Goal: Information Seeking & Learning: Find specific page/section

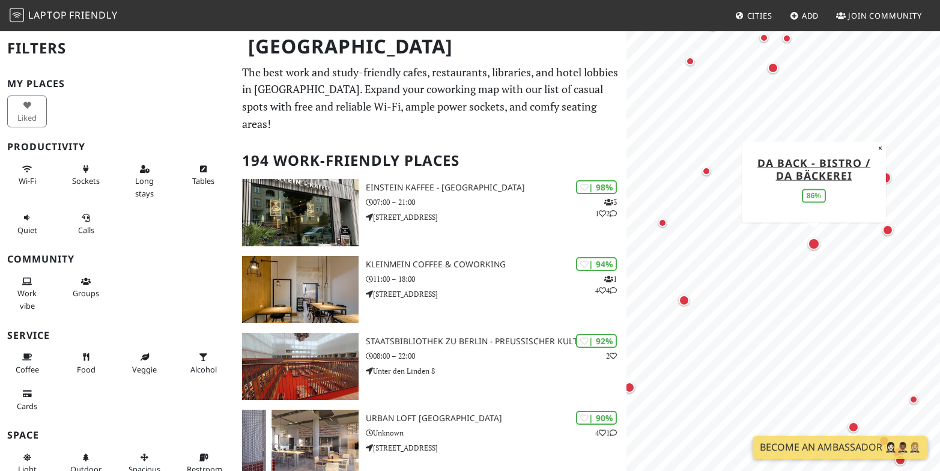
click at [815, 243] on div "Map marker" at bounding box center [814, 244] width 12 height 12
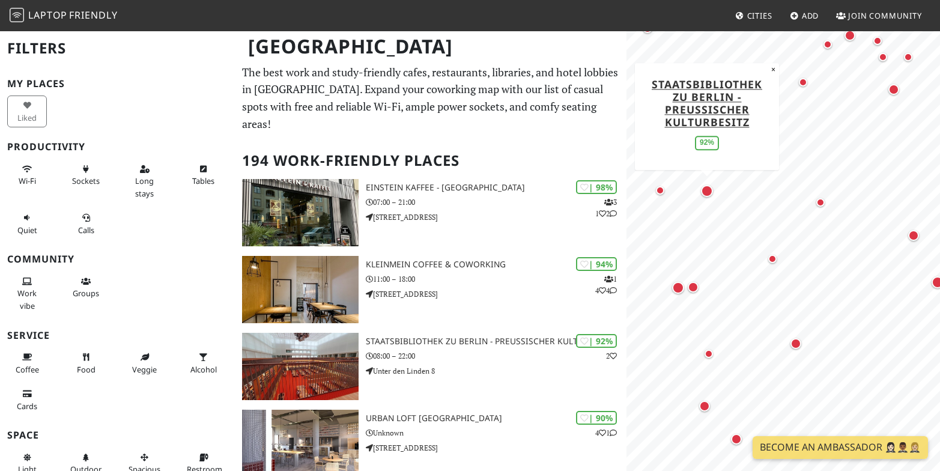
click at [706, 185] on div "Map marker" at bounding box center [707, 191] width 12 height 12
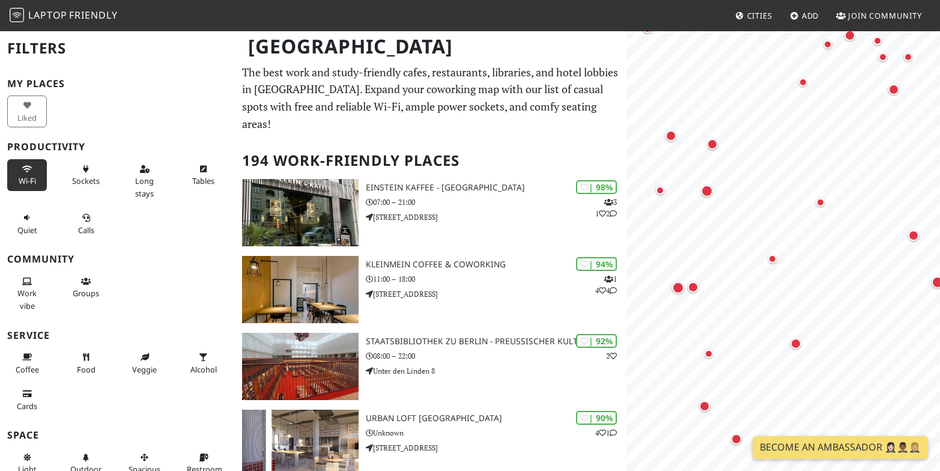
click at [25, 171] on icon at bounding box center [27, 170] width 10 height 8
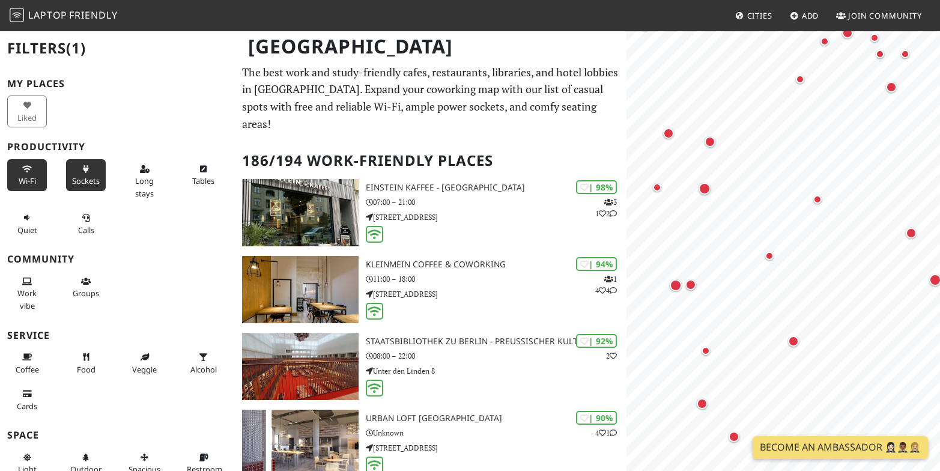
click at [88, 171] on icon at bounding box center [86, 170] width 10 height 8
click at [131, 172] on button "Long stays" at bounding box center [145, 181] width 40 height 44
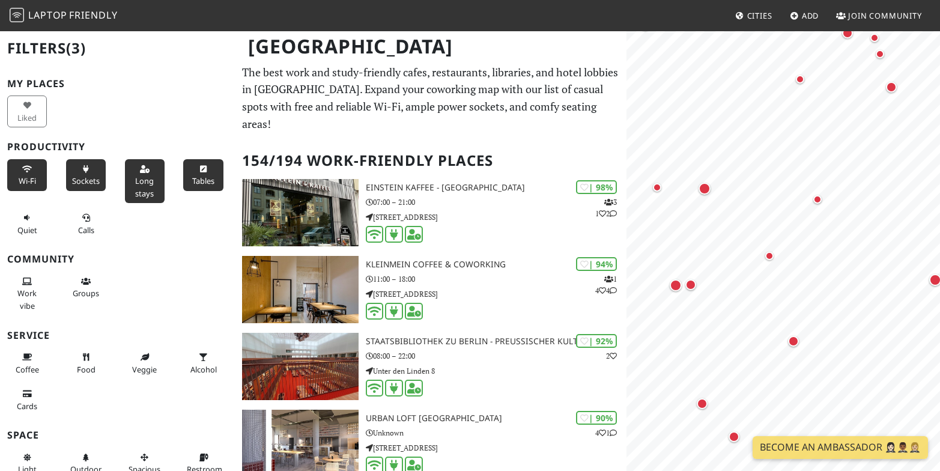
click at [193, 176] on button "Tables" at bounding box center [203, 175] width 40 height 32
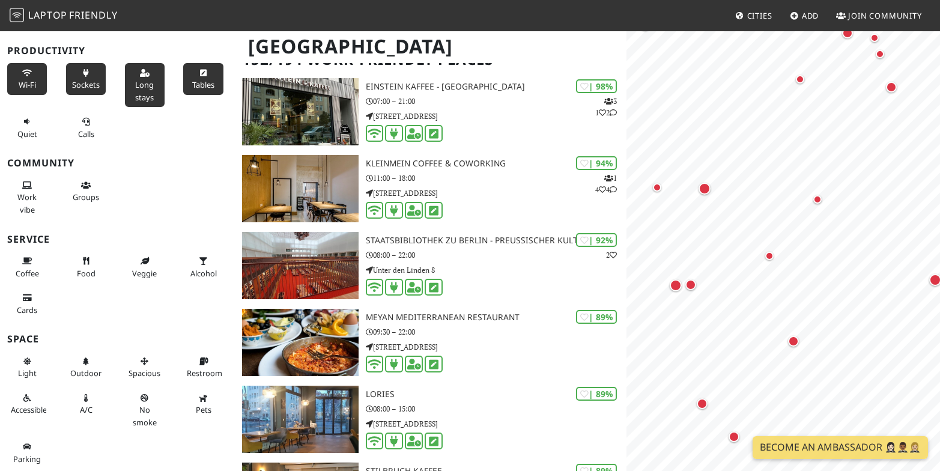
scroll to position [102, 0]
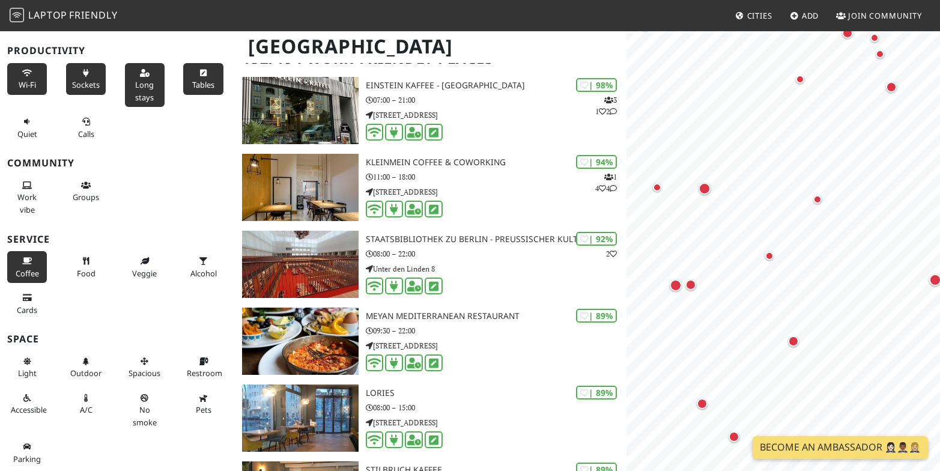
click at [31, 269] on span "Coffee" at bounding box center [27, 273] width 23 height 11
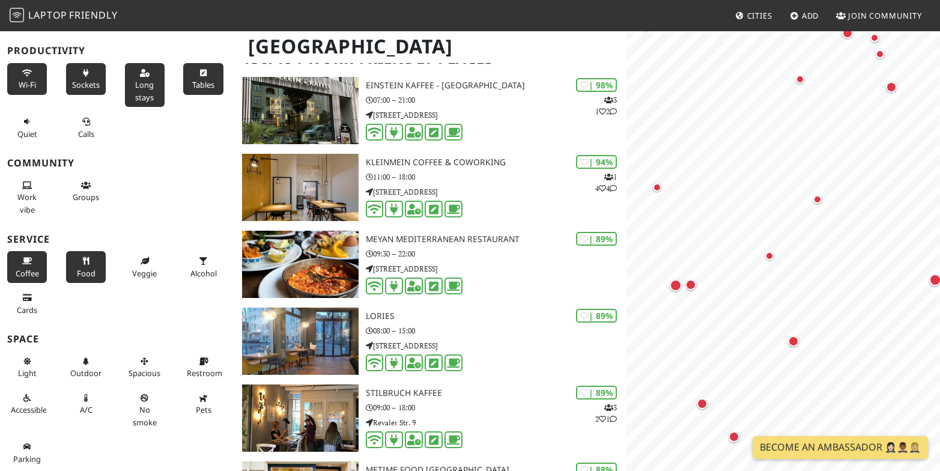
click at [77, 268] on button "Food" at bounding box center [86, 267] width 40 height 32
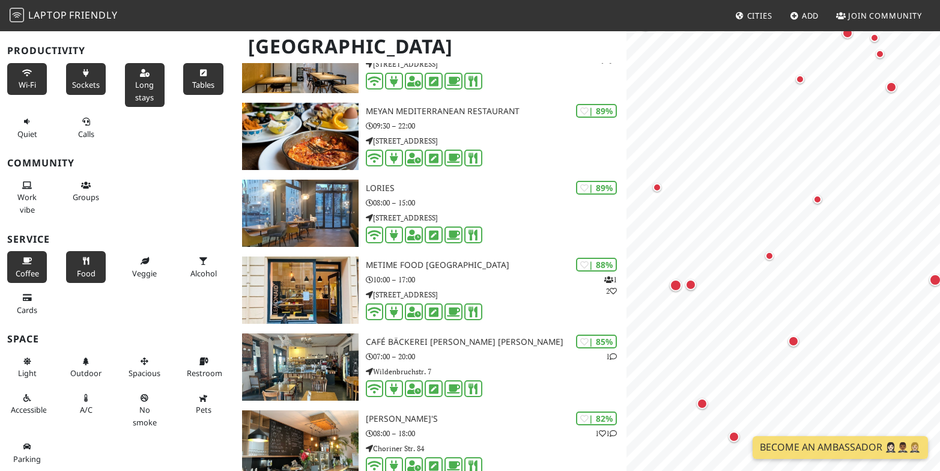
scroll to position [154, 0]
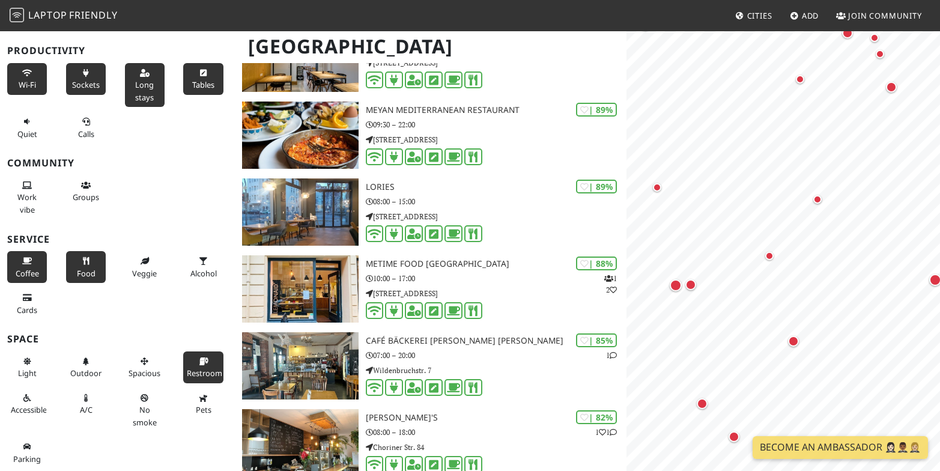
click at [211, 356] on button "Restroom" at bounding box center [203, 367] width 40 height 32
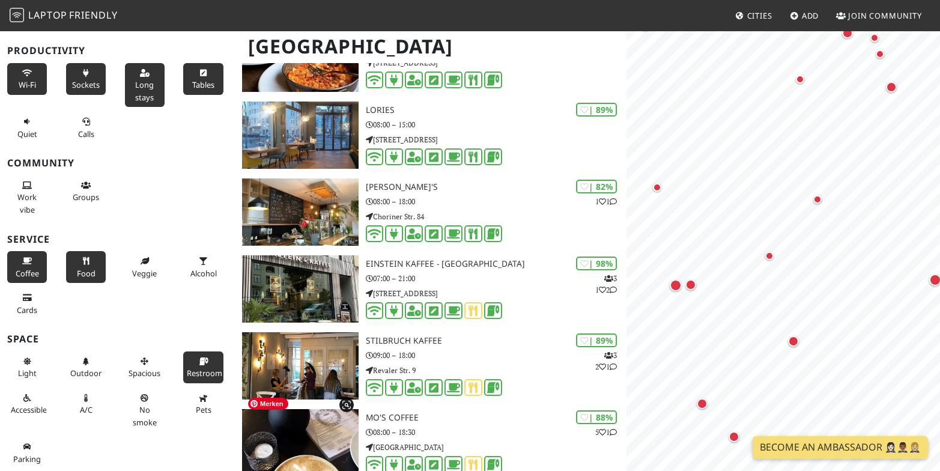
scroll to position [0, 0]
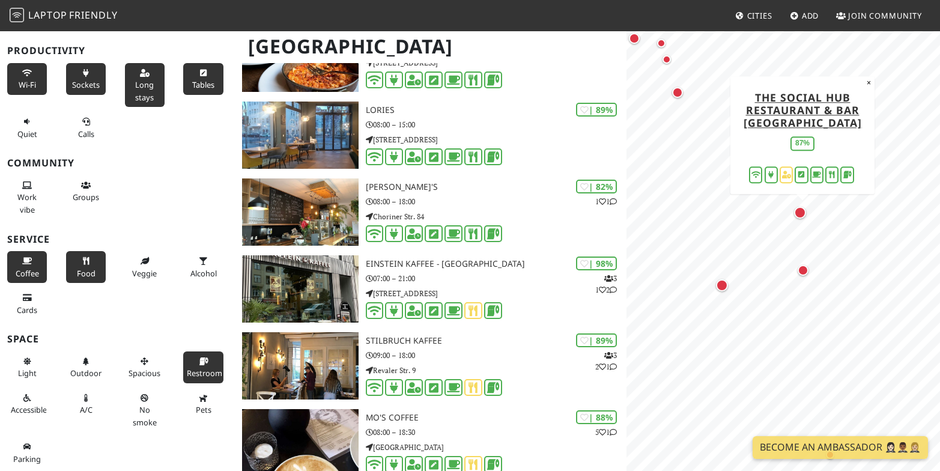
click at [802, 213] on div "Map marker" at bounding box center [800, 213] width 12 height 12
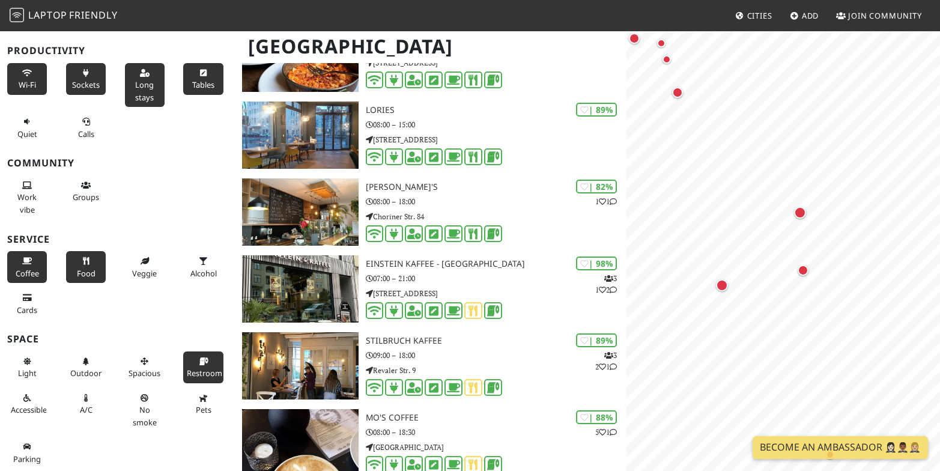
click at [80, 265] on button "Food" at bounding box center [86, 267] width 40 height 32
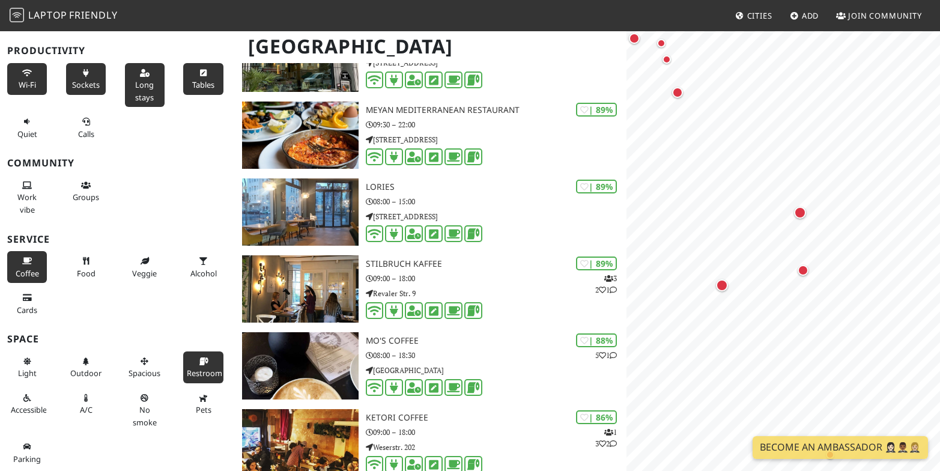
click at [151, 87] on span "Long stays" at bounding box center [144, 90] width 19 height 23
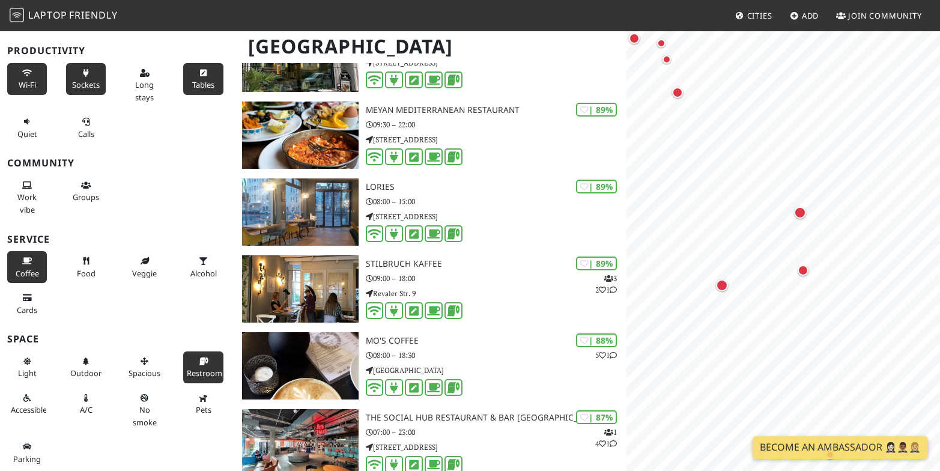
click at [204, 82] on span "Tables" at bounding box center [203, 84] width 22 height 11
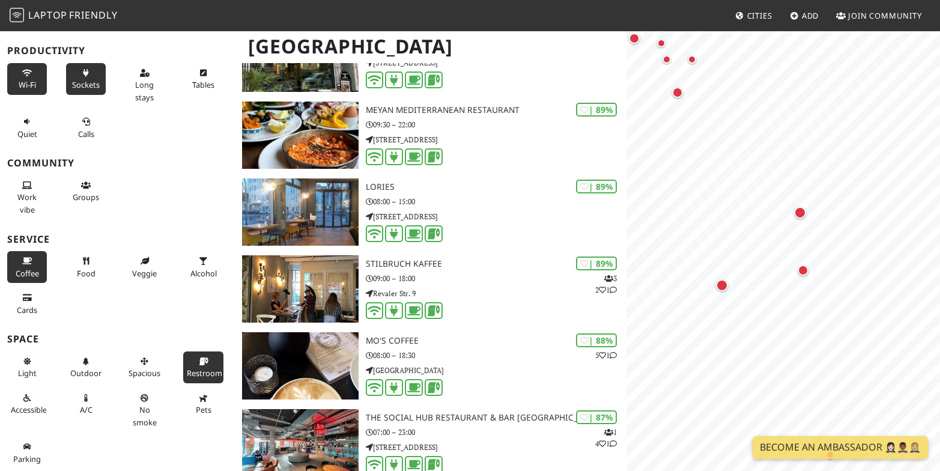
click at [87, 80] on span "Sockets" at bounding box center [86, 84] width 28 height 11
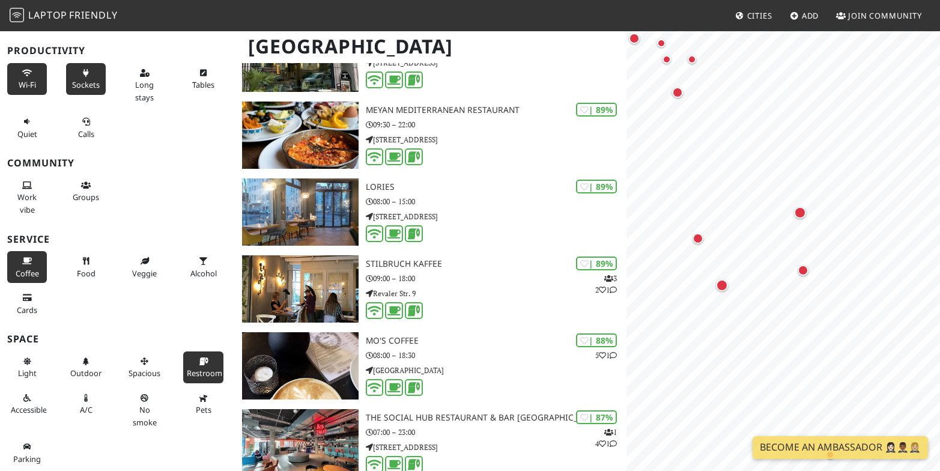
click at [77, 80] on span "Sockets" at bounding box center [86, 84] width 28 height 11
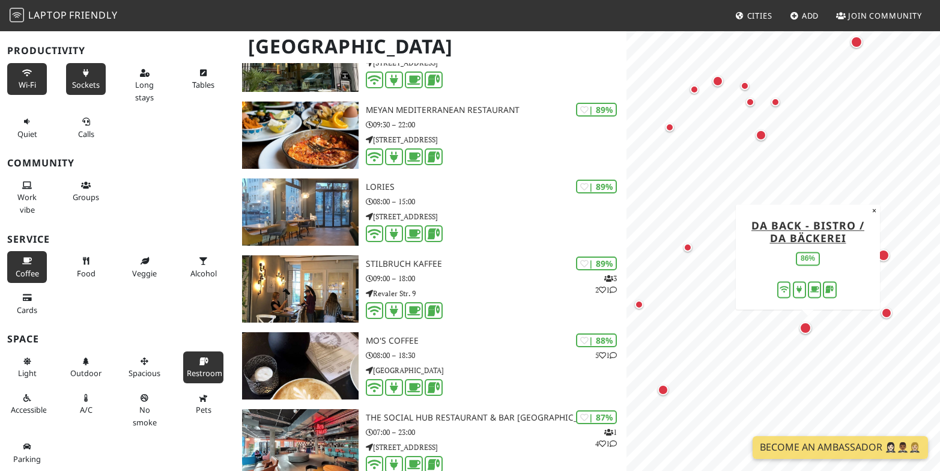
click at [801, 330] on div "Map marker" at bounding box center [805, 328] width 12 height 12
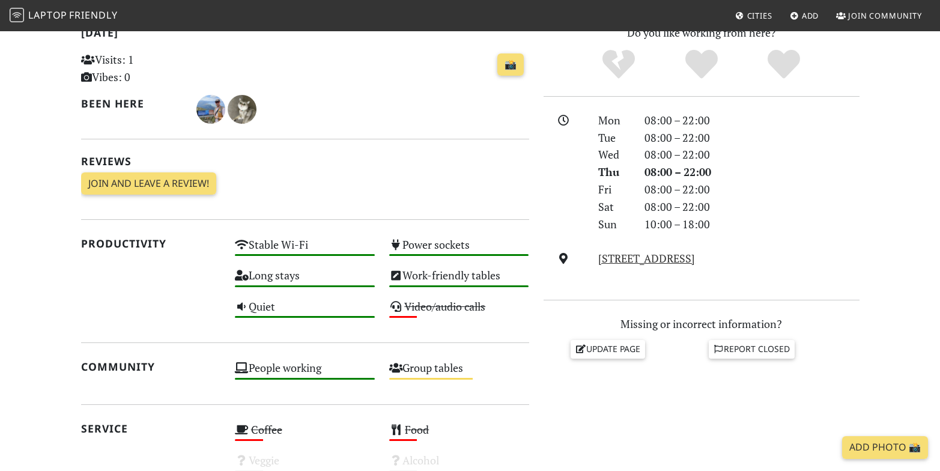
scroll to position [216, 0]
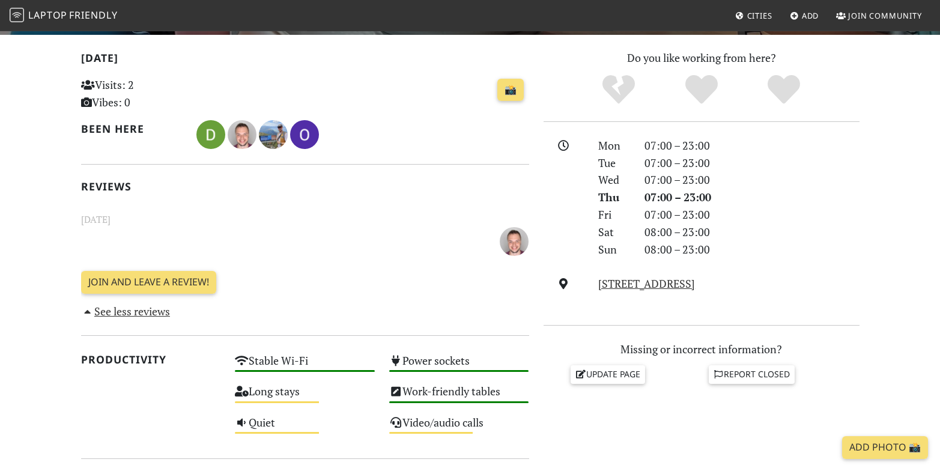
scroll to position [247, 0]
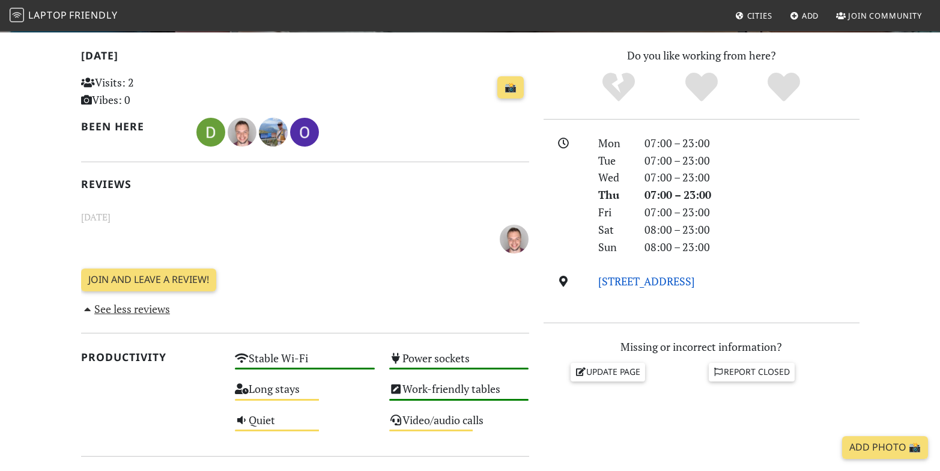
drag, startPoint x: 767, startPoint y: 285, endPoint x: 599, endPoint y: 282, distance: 168.1
click at [599, 282] on div "[STREET_ADDRESS]" at bounding box center [728, 281] width 275 height 17
copy link "[STREET_ADDRESS]"
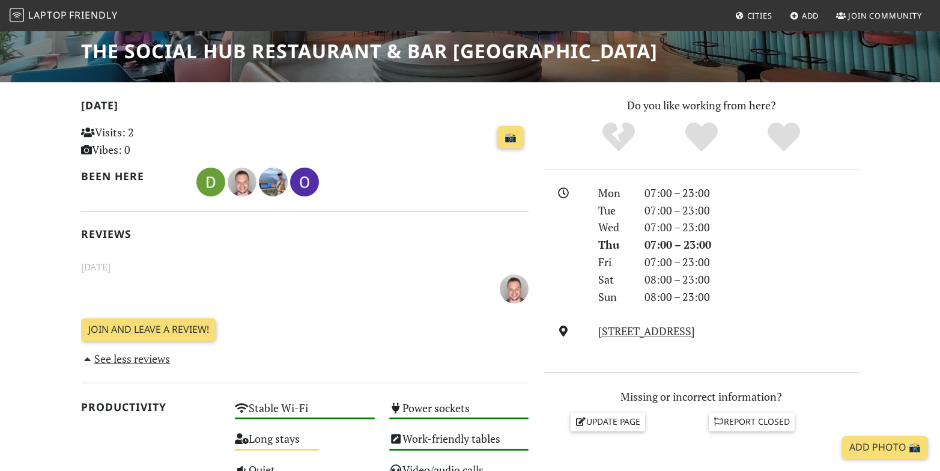
scroll to position [214, 0]
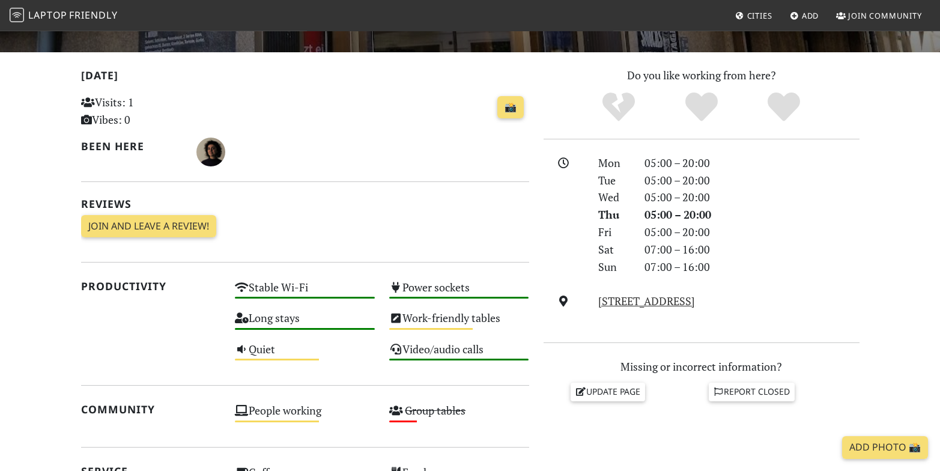
scroll to position [246, 0]
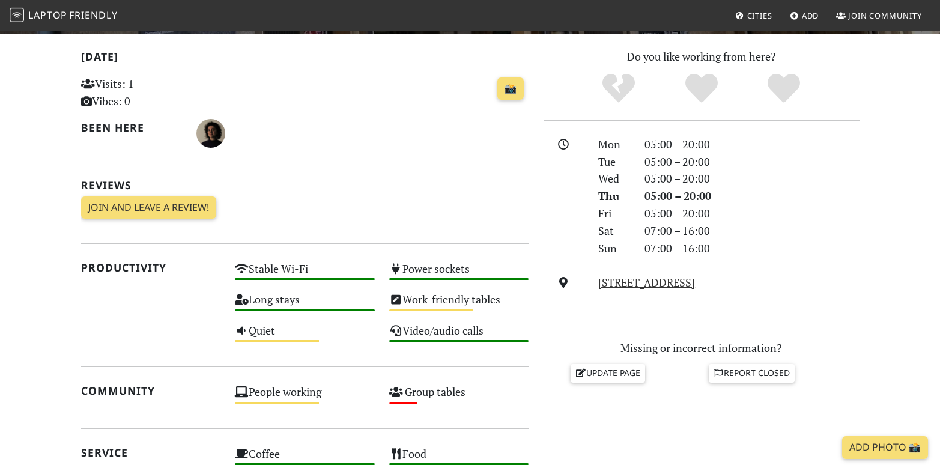
drag, startPoint x: 749, startPoint y: 288, endPoint x: 595, endPoint y: 282, distance: 154.4
click at [595, 282] on div "[STREET_ADDRESS]" at bounding box center [728, 282] width 275 height 17
copy link "[STREET_ADDRESS]"
